Goal: Task Accomplishment & Management: Manage account settings

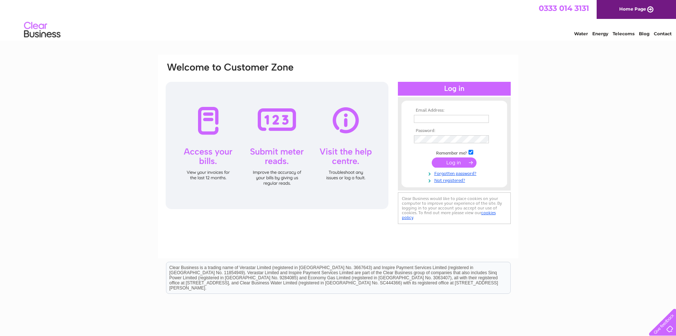
click at [464, 115] on input "text" at bounding box center [451, 119] width 75 height 8
paste input "financedept@brucestevenson.co.uk"
type input "financedept@brucestevenson.co.uk"
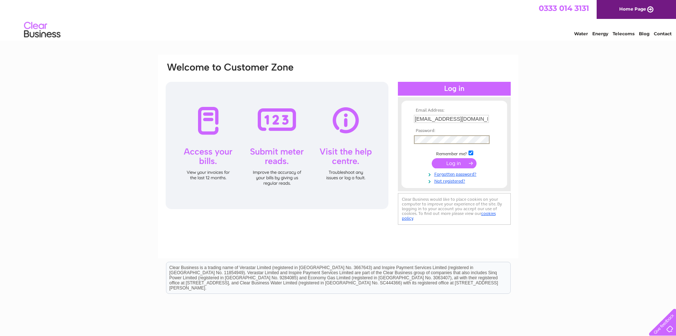
click at [471, 152] on input "checkbox" at bounding box center [470, 153] width 5 height 5
checkbox input "false"
click at [464, 160] on input "submit" at bounding box center [454, 163] width 45 height 10
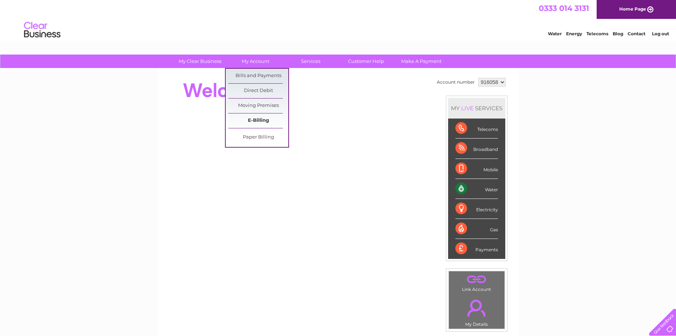
click at [267, 120] on link "E-Billing" at bounding box center [258, 121] width 60 height 15
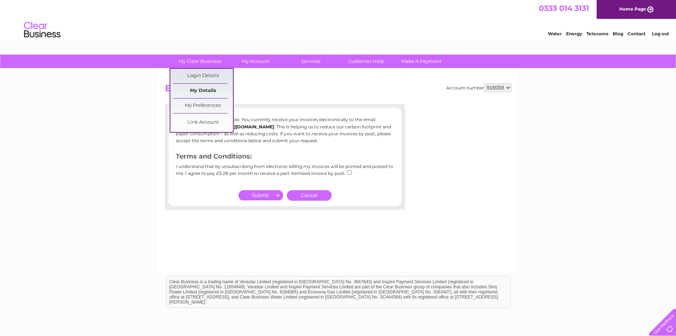
click at [211, 91] on link "My Details" at bounding box center [203, 91] width 60 height 15
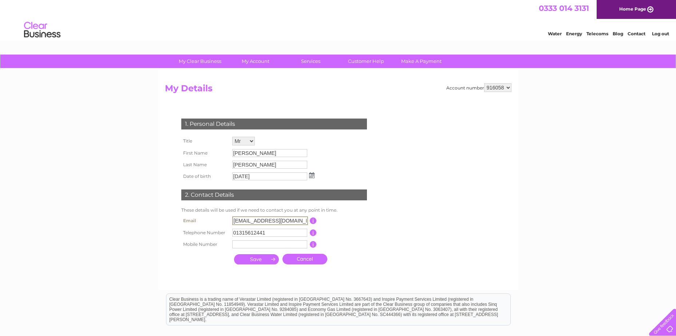
scroll to position [0, 0]
drag, startPoint x: 232, startPoint y: 222, endPoint x: 322, endPoint y: 221, distance: 90.2
click at [322, 221] on tr "Email [EMAIL_ADDRESS][DOMAIN_NAME] This should be a valid email address" at bounding box center [276, 221] width 195 height 12
drag, startPoint x: 243, startPoint y: 220, endPoint x: 232, endPoint y: 220, distance: 11.3
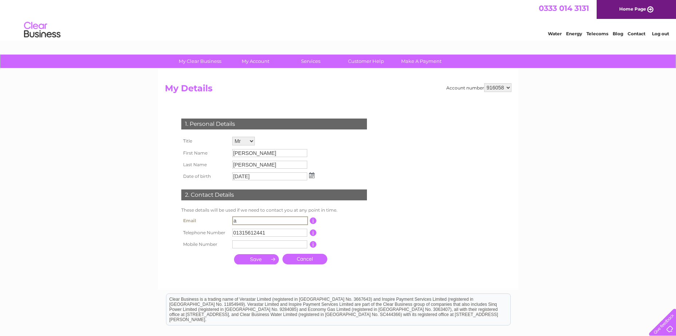
click at [232, 220] on input "a" at bounding box center [270, 221] width 76 height 9
type input "[EMAIL_ADDRESS][DOMAIN_NAME]"
click at [315, 222] on input "button" at bounding box center [312, 220] width 7 height 7
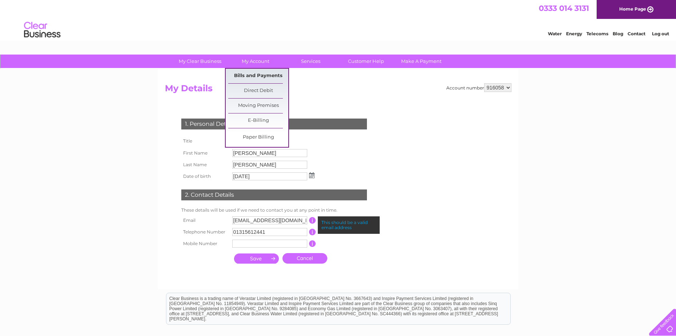
click at [262, 75] on link "Bills and Payments" at bounding box center [258, 76] width 60 height 15
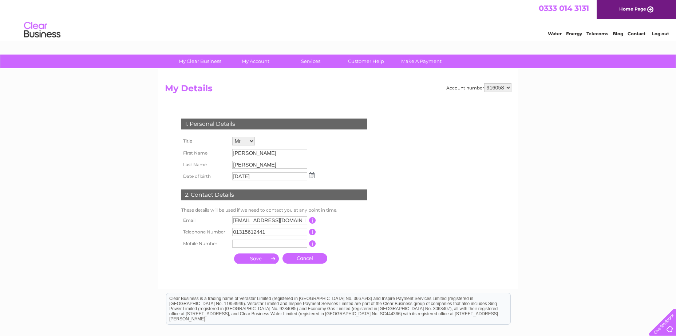
click at [318, 258] on link "Cancel" at bounding box center [304, 258] width 45 height 11
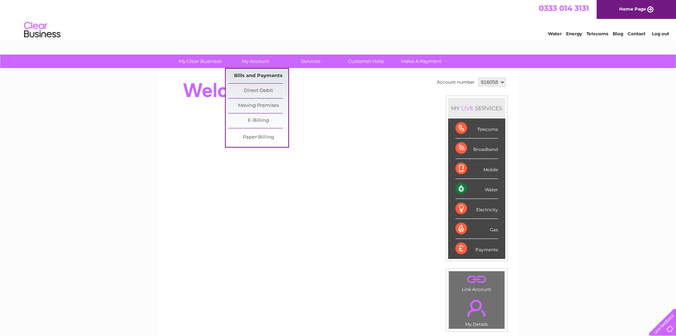
click at [268, 74] on link "Bills and Payments" at bounding box center [258, 76] width 60 height 15
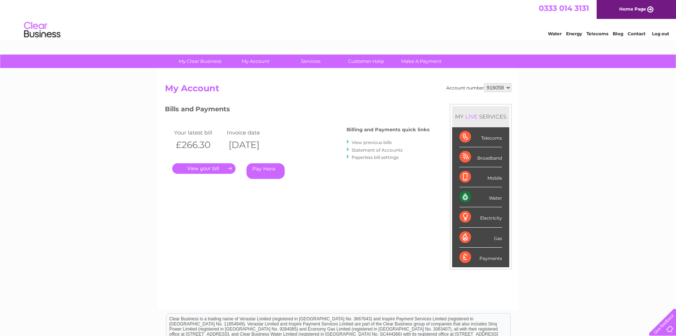
click at [209, 168] on link "." at bounding box center [203, 168] width 63 height 11
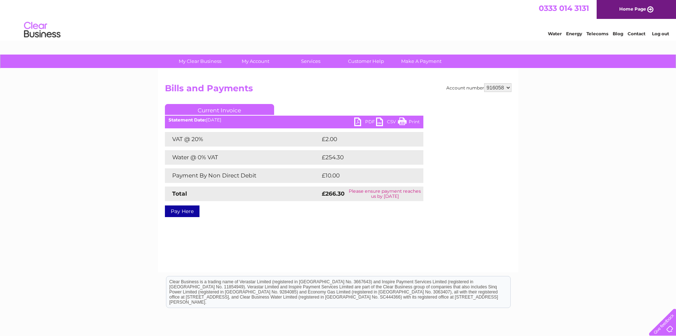
click at [359, 123] on link "PDF" at bounding box center [365, 123] width 22 height 11
click at [506, 88] on select "916058 920514" at bounding box center [497, 87] width 27 height 9
select select "920514"
click at [484, 83] on select "916058 920514" at bounding box center [497, 87] width 27 height 9
click at [96, 162] on div "My Clear Business Login Details My Details My Preferences Link Account My Accou…" at bounding box center [338, 226] width 676 height 342
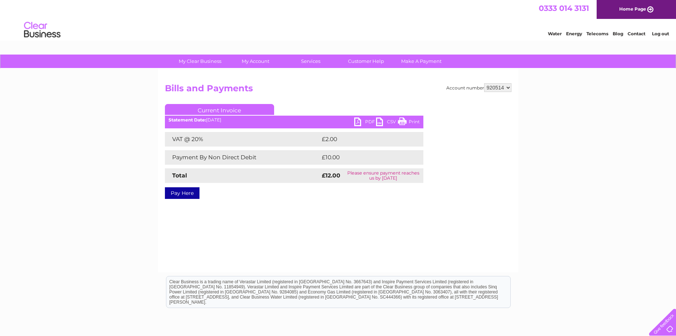
click at [357, 122] on link "PDF" at bounding box center [365, 123] width 22 height 11
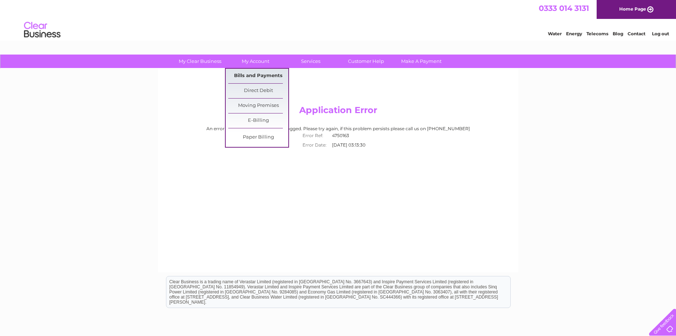
click at [255, 75] on link "Bills and Payments" at bounding box center [258, 76] width 60 height 15
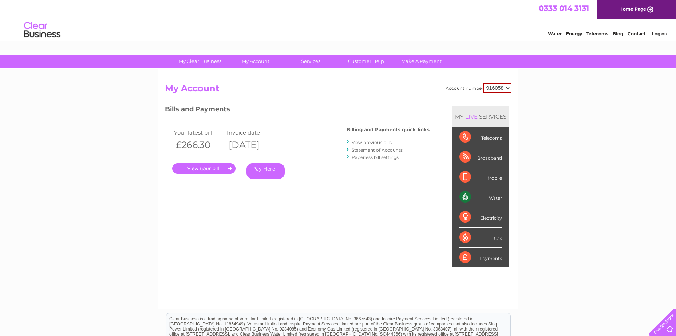
drag, startPoint x: 506, startPoint y: 89, endPoint x: 505, endPoint y: 93, distance: 4.0
click at [506, 89] on select "916058 920514" at bounding box center [497, 87] width 28 height 9
select select "920514"
click at [483, 83] on select "916058 920514" at bounding box center [497, 87] width 28 height 9
click at [217, 170] on link "." at bounding box center [203, 168] width 63 height 11
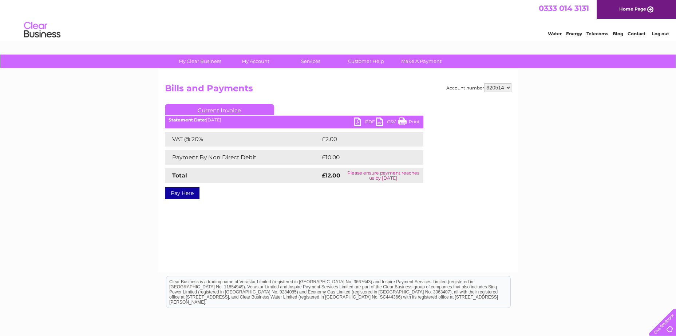
click at [366, 122] on link "PDF" at bounding box center [365, 123] width 22 height 11
click at [558, 179] on div "My Clear Business Login Details My Details My Preferences Link Account My Accou…" at bounding box center [338, 226] width 676 height 342
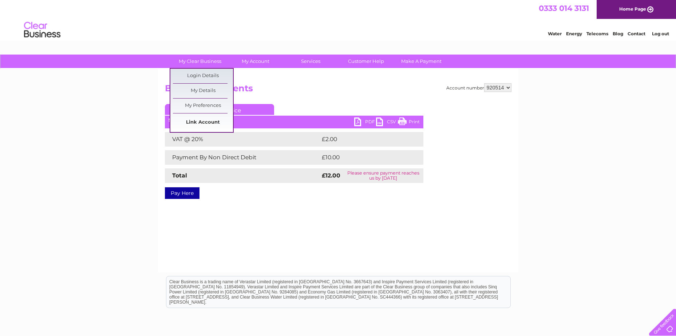
click at [218, 123] on link "Link Account" at bounding box center [203, 122] width 60 height 15
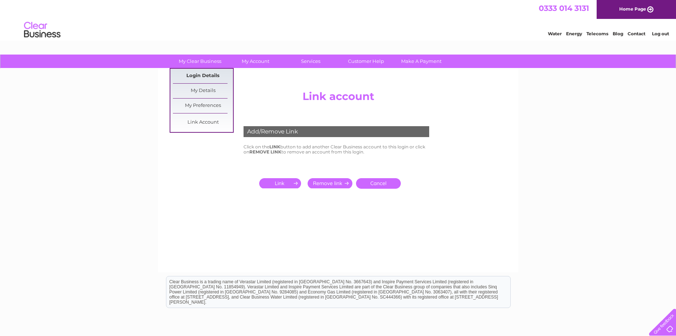
click at [218, 77] on link "Login Details" at bounding box center [203, 76] width 60 height 15
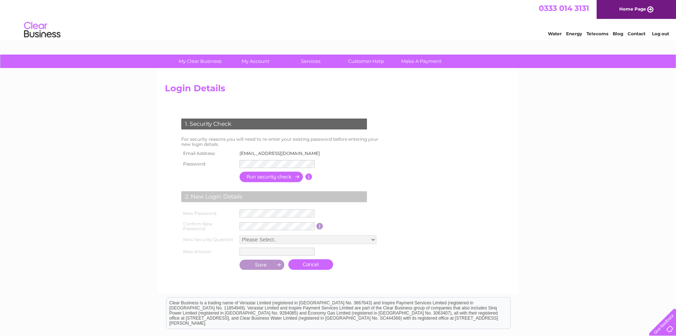
click at [257, 155] on td "financedept@brucestevenson.co.uk" at bounding box center [282, 153] width 88 height 9
drag, startPoint x: 271, startPoint y: 154, endPoint x: 316, endPoint y: 155, distance: 44.8
click at [316, 155] on td "financedept@brucestevenson.co.uk" at bounding box center [282, 153] width 88 height 9
drag, startPoint x: 238, startPoint y: 153, endPoint x: 320, endPoint y: 153, distance: 82.2
click at [320, 153] on td "financedept@brucestevenson.co.uk" at bounding box center [282, 153] width 88 height 9
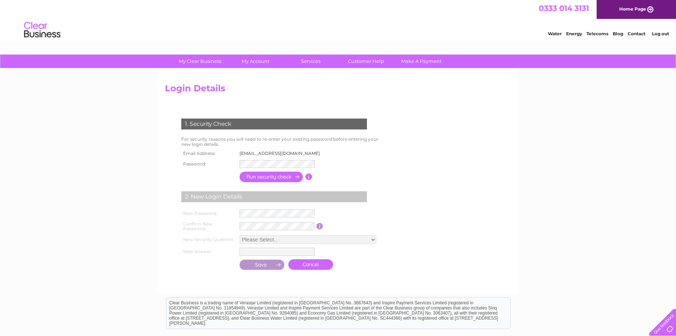
click at [661, 34] on link "Log out" at bounding box center [660, 33] width 17 height 5
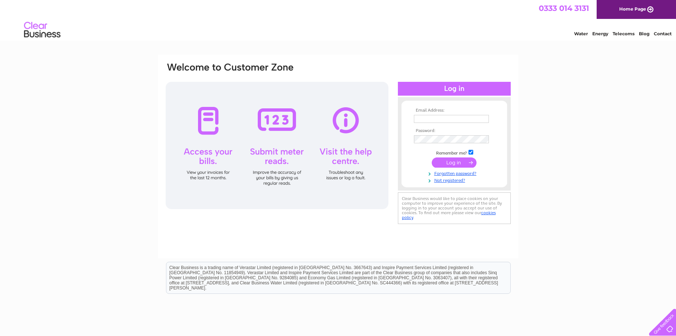
click at [145, 305] on html "Clear Business is a trading name of Verastar Limited (registered in [GEOGRAPHIC…" at bounding box center [338, 281] width 676 height 47
